Goal: Task Accomplishment & Management: Manage account settings

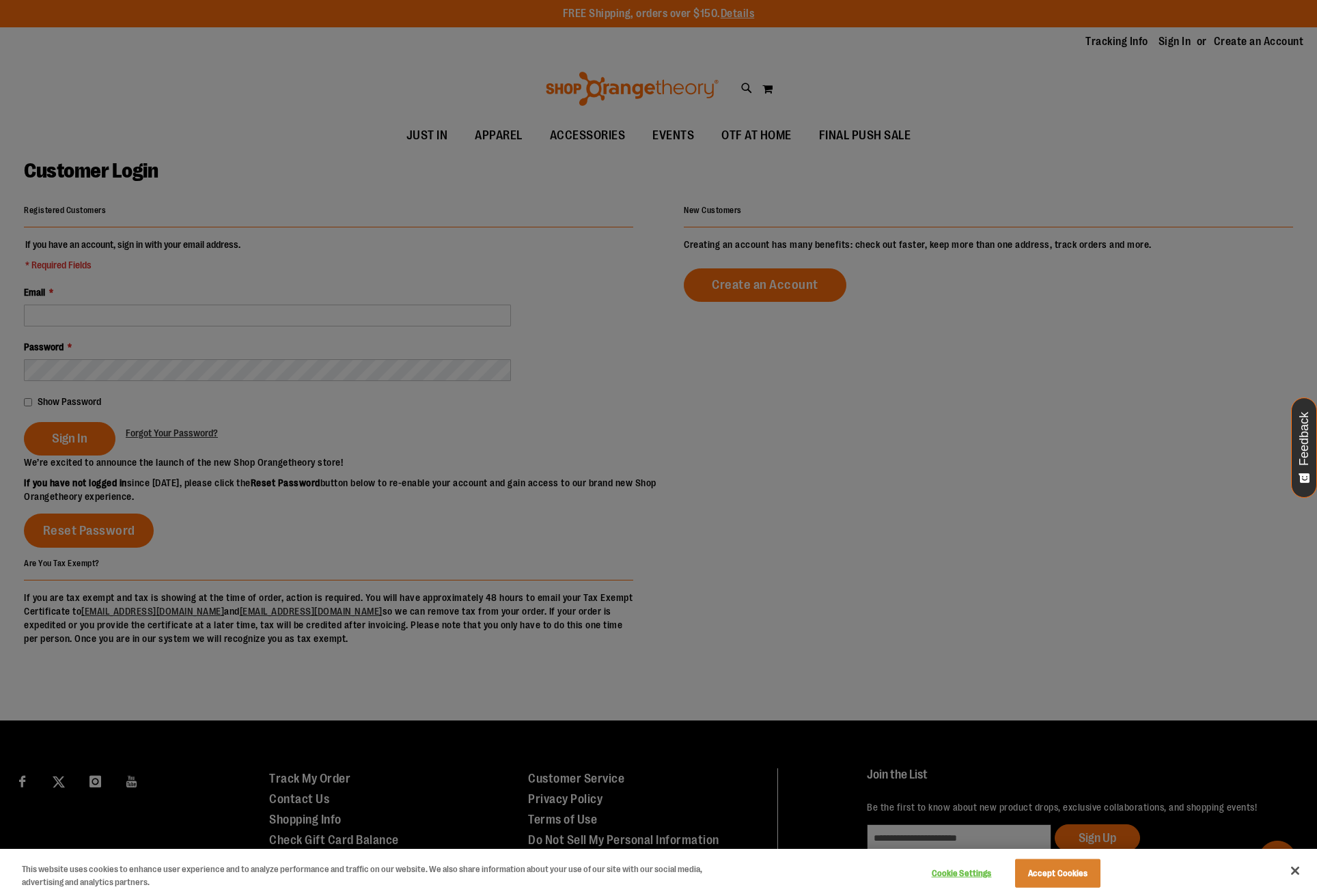
click at [1181, 44] on div at bounding box center [658, 448] width 1317 height 896
click at [1181, 44] on div at bounding box center [658, 448] width 1317 height 896
click at [1050, 872] on button "Accept Cookies" at bounding box center [1058, 872] width 85 height 28
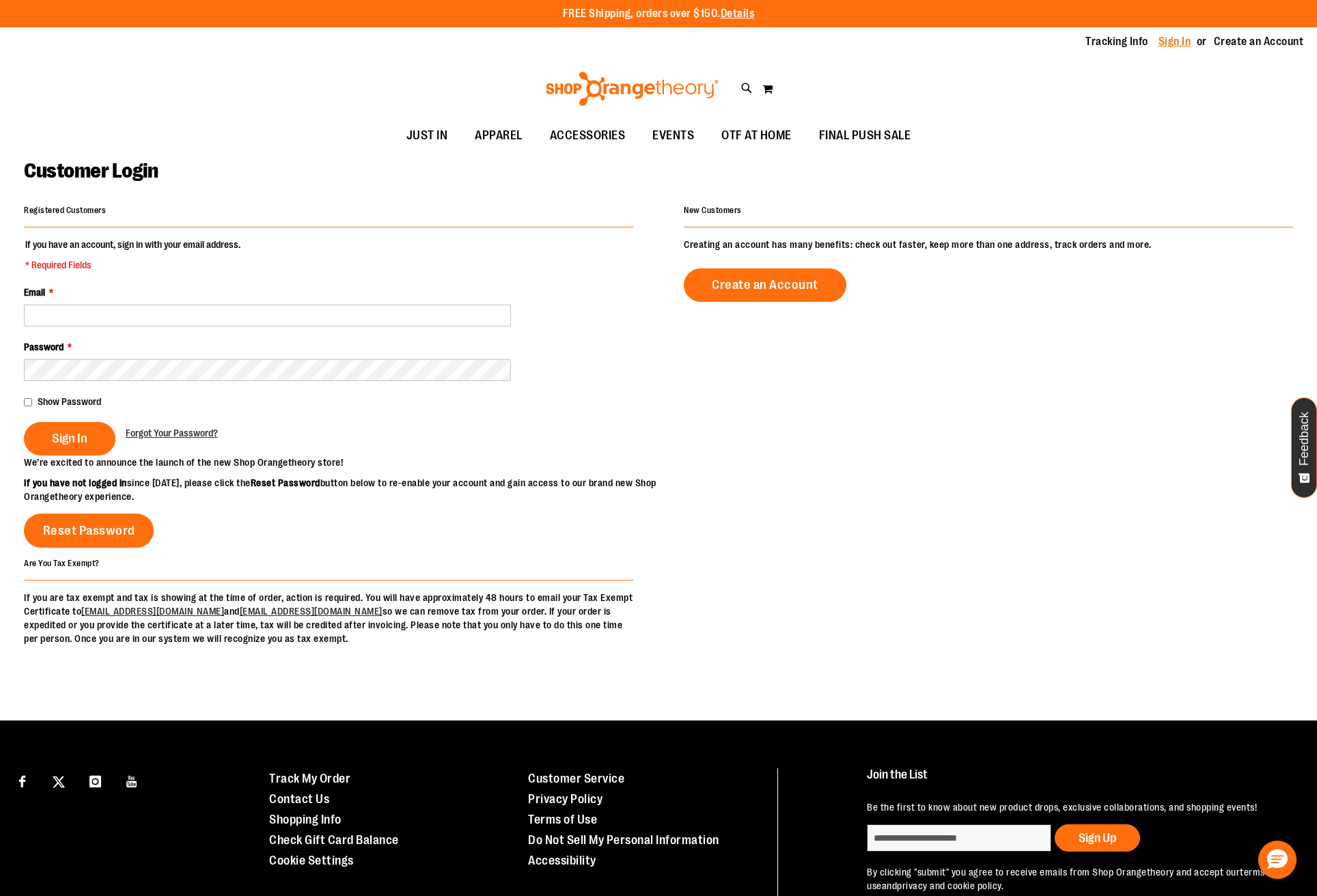
click at [1167, 37] on link "Sign In" at bounding box center [1175, 41] width 33 height 15
type input "**********"
click at [69, 437] on button "Sign In" at bounding box center [70, 438] width 91 height 33
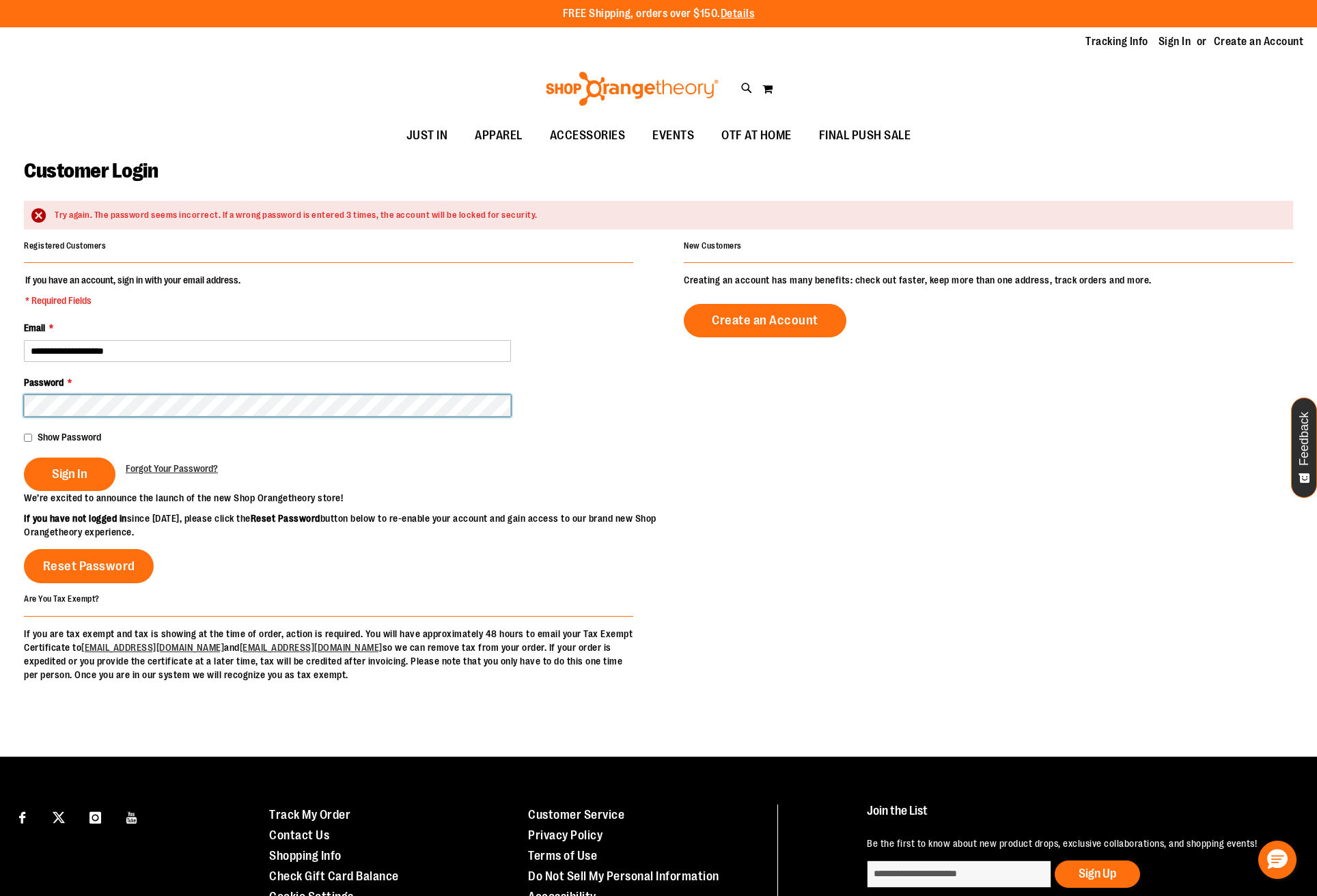
click at [69, 472] on button "Sign In" at bounding box center [70, 474] width 91 height 33
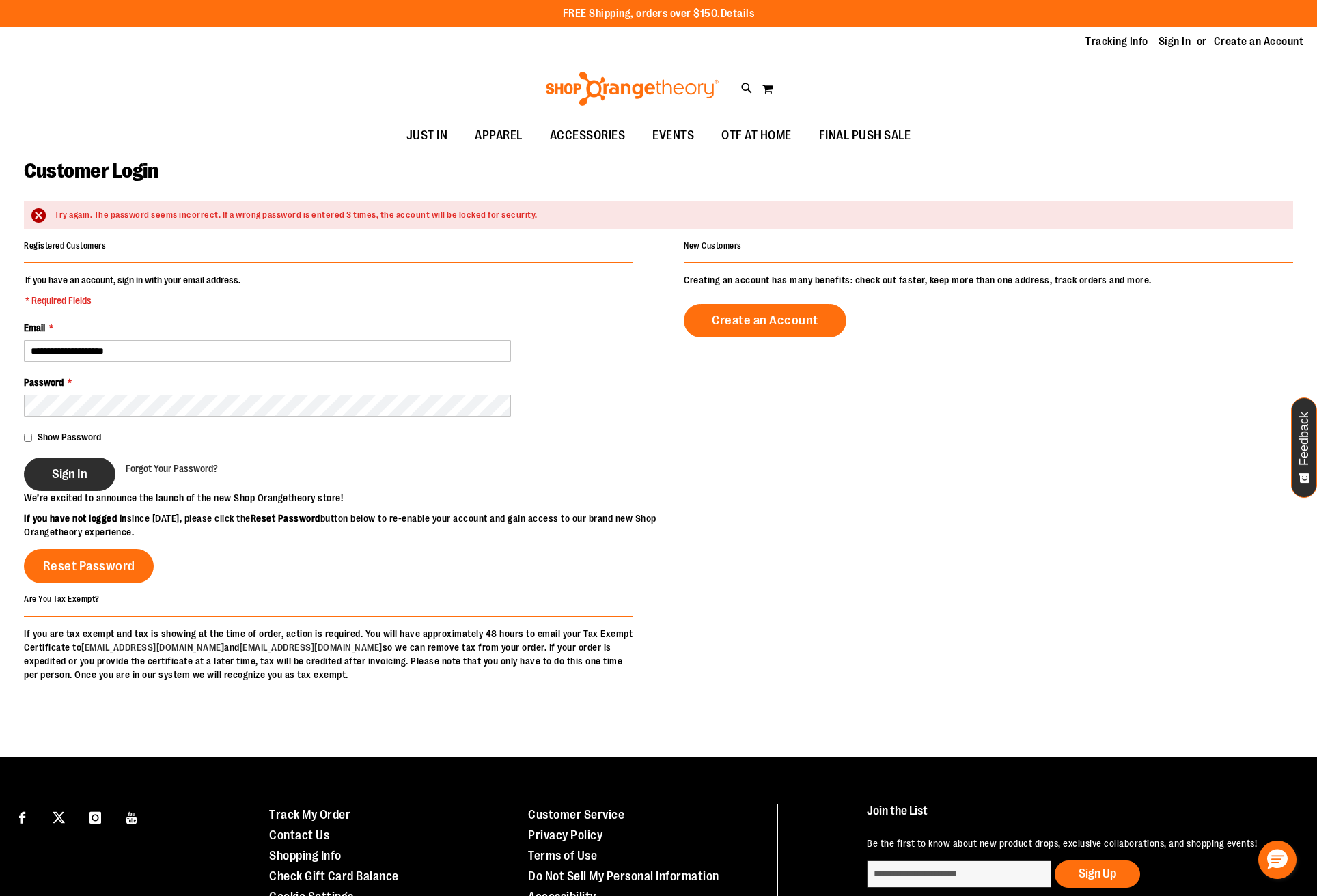
click at [79, 470] on span "Sign In" at bounding box center [69, 474] width 35 height 15
